Goal: Navigation & Orientation: Find specific page/section

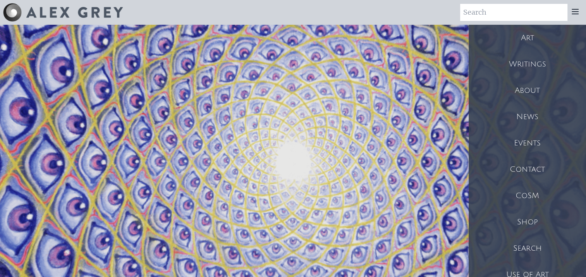
click at [530, 218] on div "Shop" at bounding box center [526, 222] width 117 height 26
